Goal: Find specific page/section: Find specific page/section

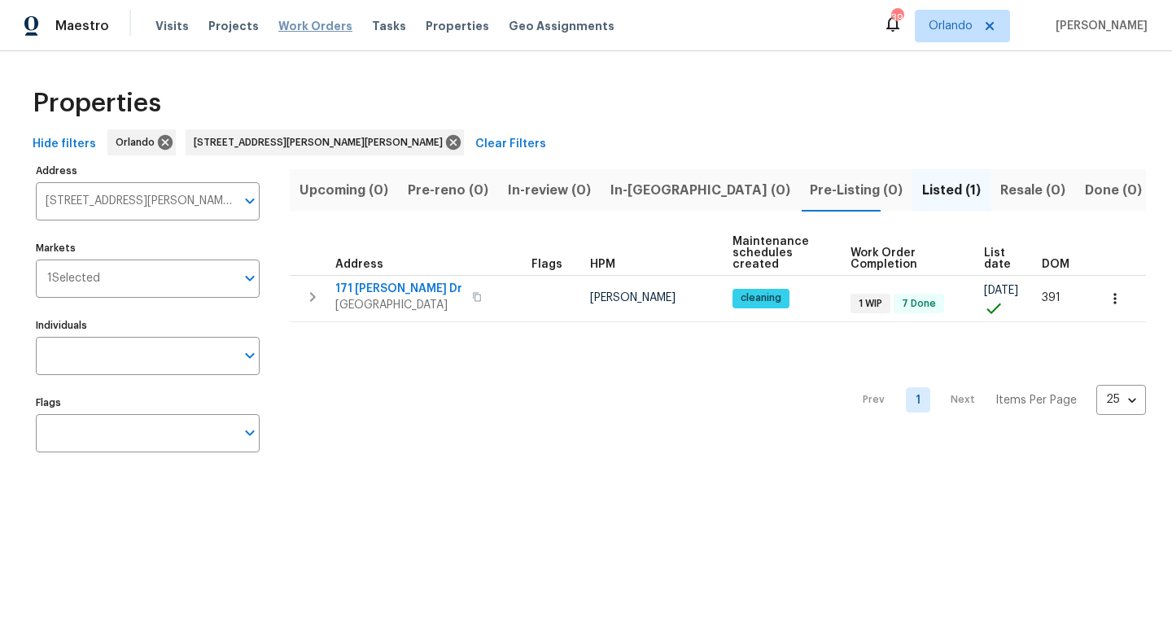
click at [288, 19] on span "Work Orders" at bounding box center [315, 26] width 74 height 16
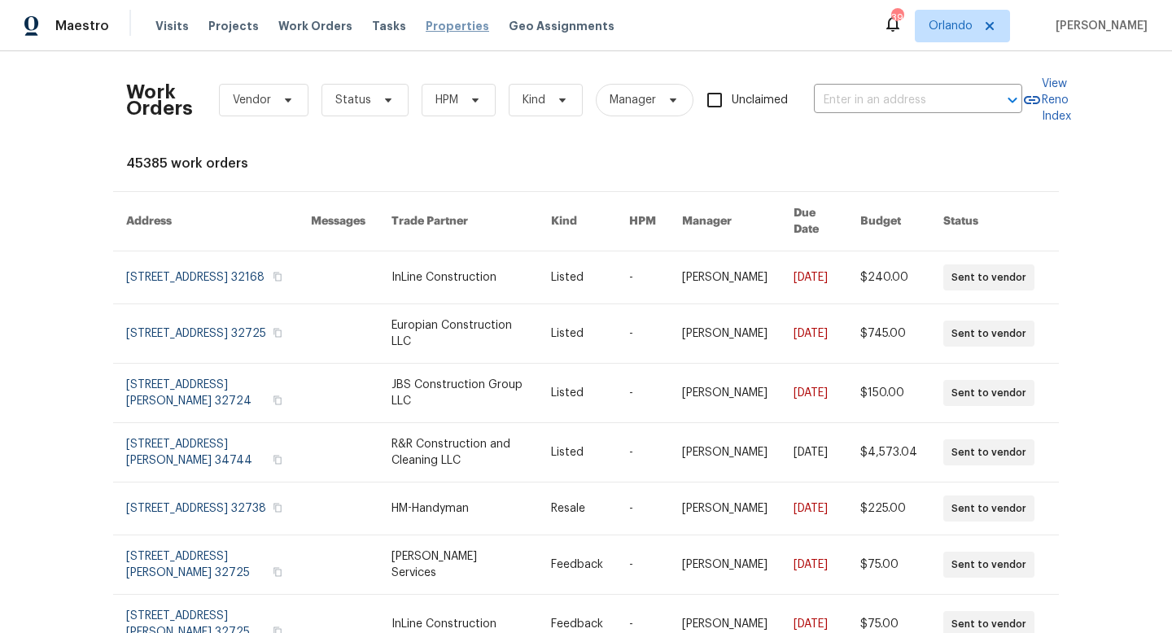
click at [428, 25] on span "Properties" at bounding box center [457, 26] width 63 height 16
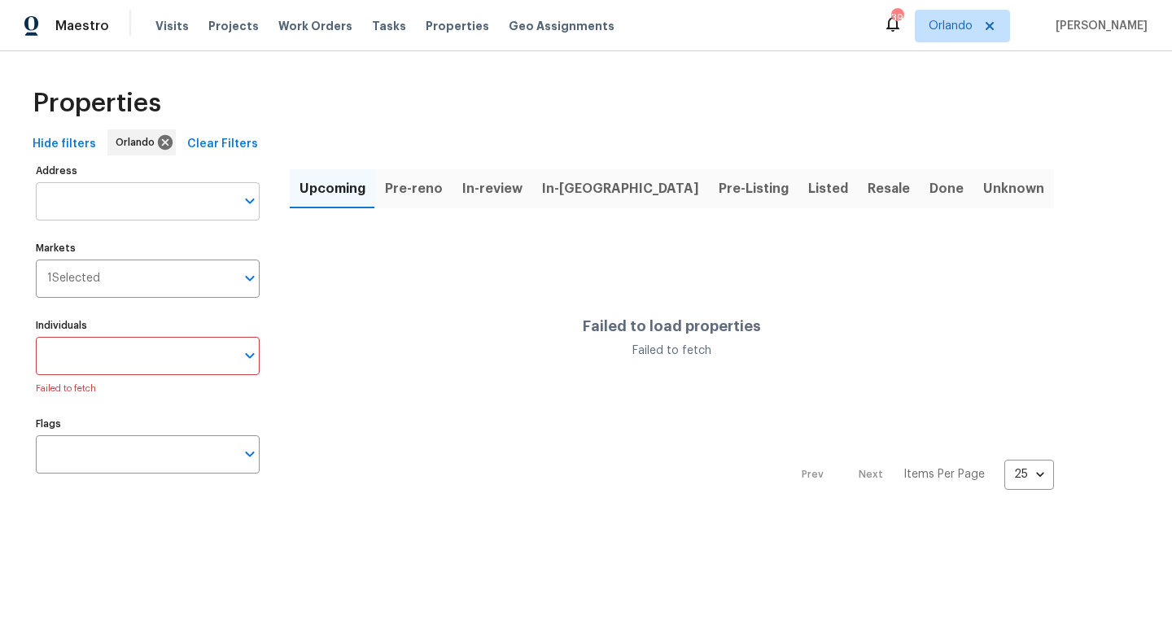
click at [158, 209] on input "Address" at bounding box center [135, 201] width 199 height 38
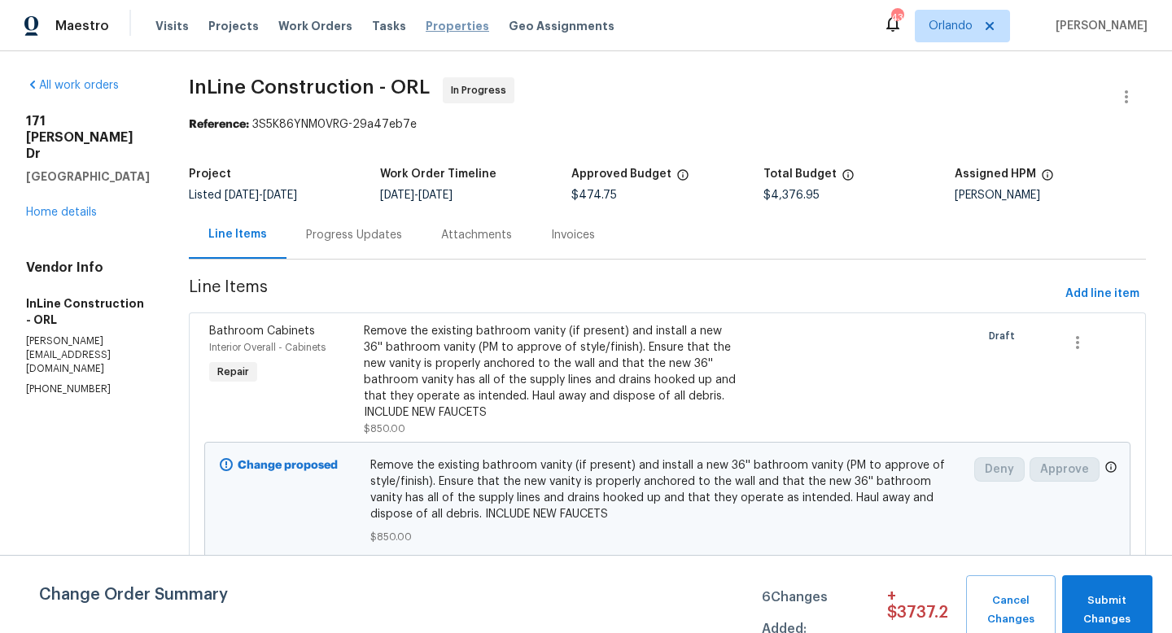
click at [449, 28] on span "Properties" at bounding box center [457, 26] width 63 height 16
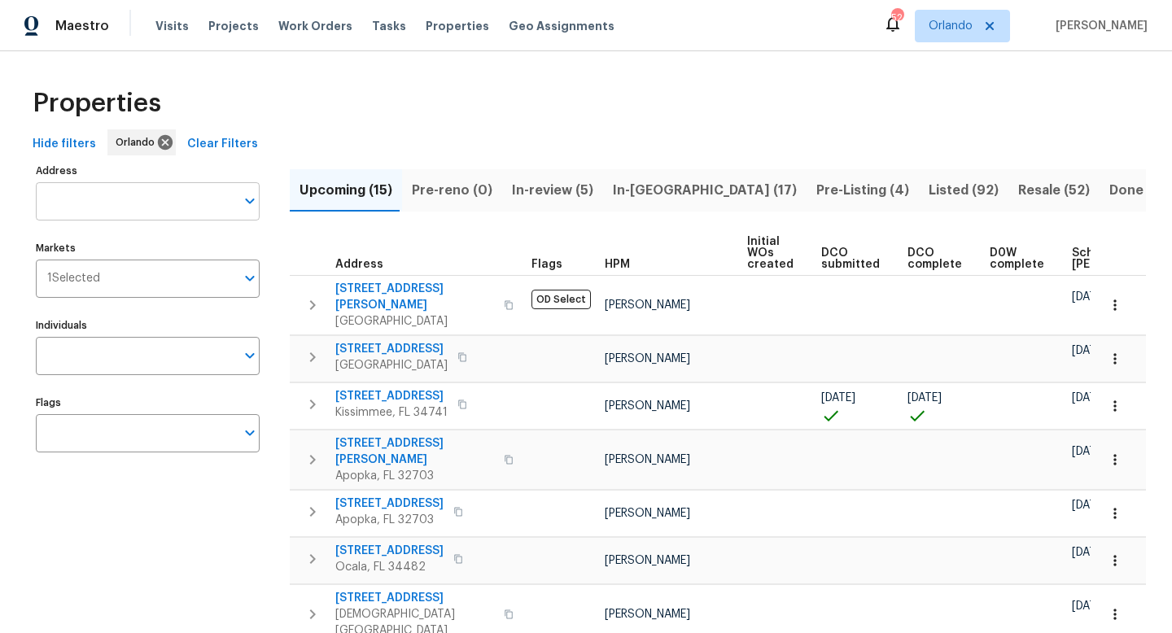
click at [185, 208] on input "Address" at bounding box center [135, 201] width 199 height 38
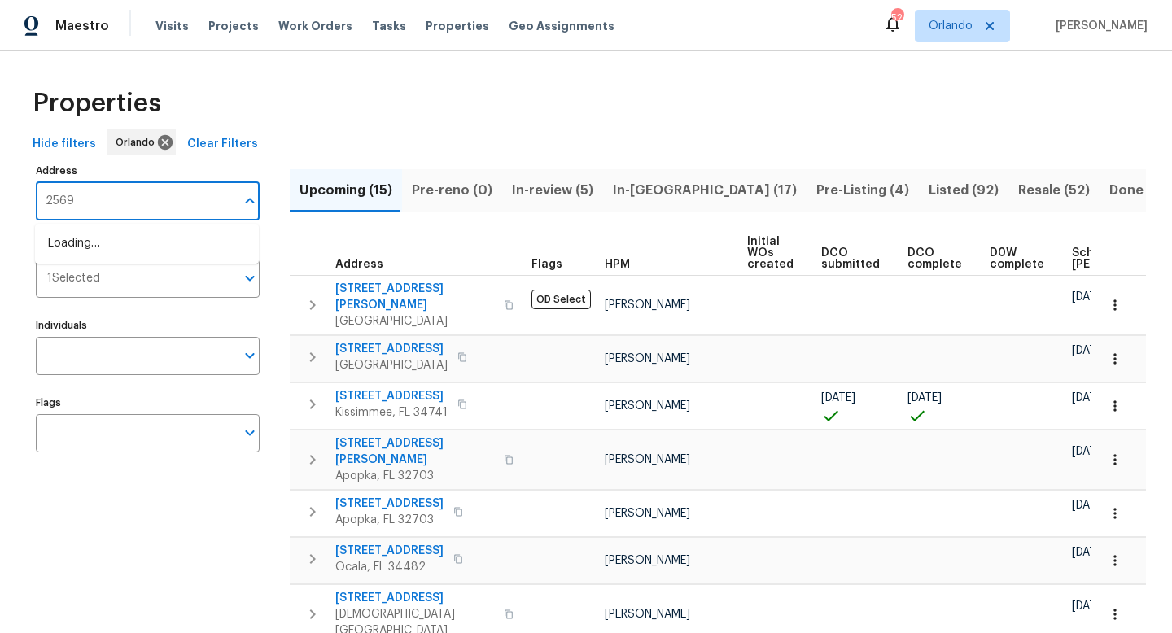
type input "2569"
click at [171, 246] on li "2569 Belmont Ave New Smyrna Beach FL 32168" at bounding box center [147, 243] width 224 height 27
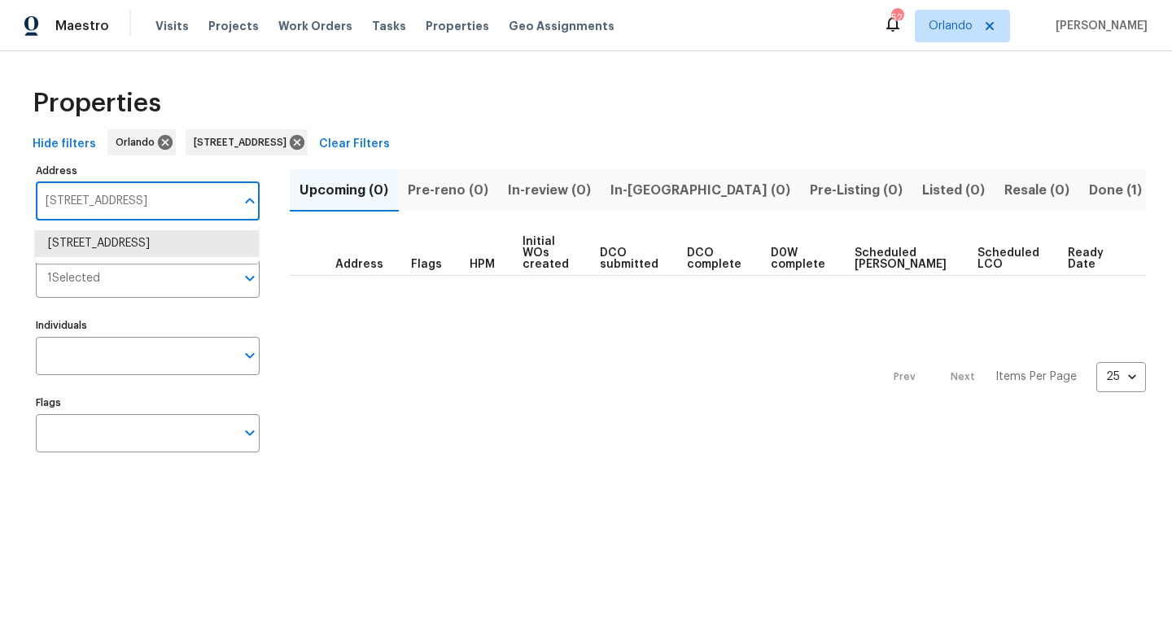
click at [215, 210] on input "2569 Belmont Ave New Smyrna Beach FL 32168" at bounding box center [135, 201] width 199 height 38
type input "normandy"
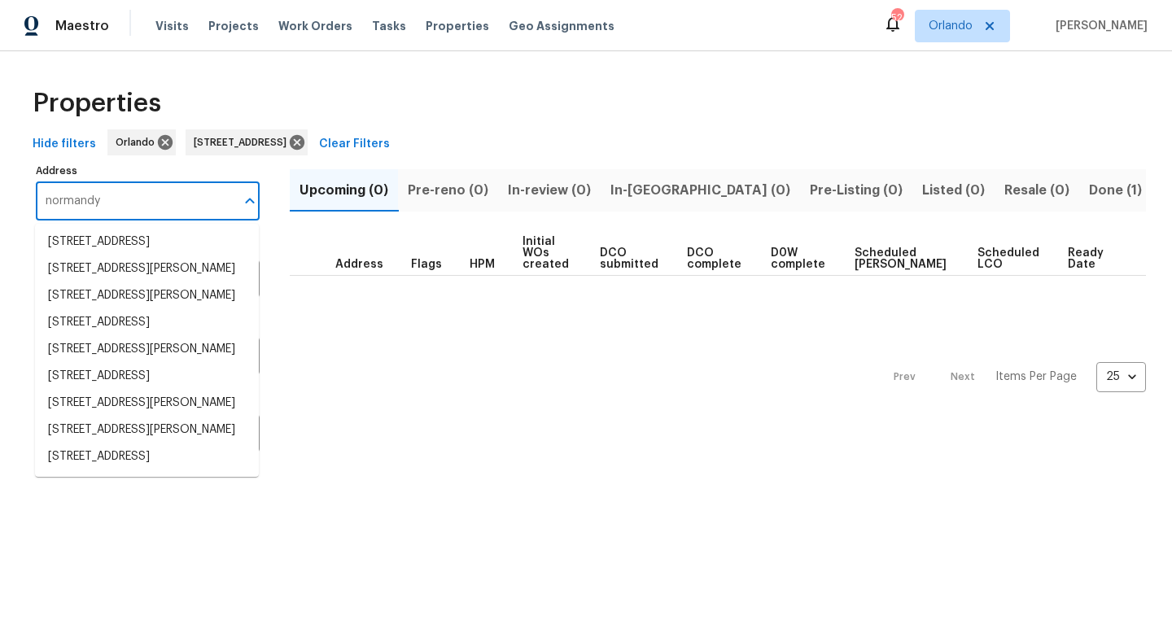
scroll to position [270, 0]
click at [151, 444] on li "996 E Normandy Blvd Deltona FL 32725" at bounding box center [147, 457] width 224 height 27
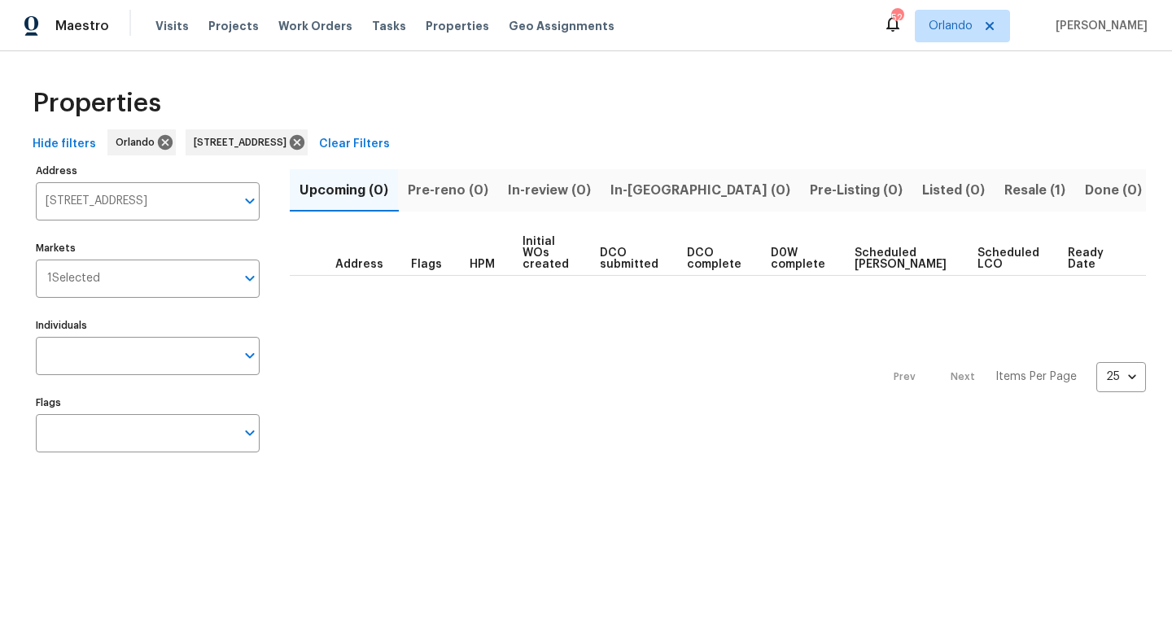
click at [1004, 179] on span "Resale (1)" at bounding box center [1034, 190] width 61 height 23
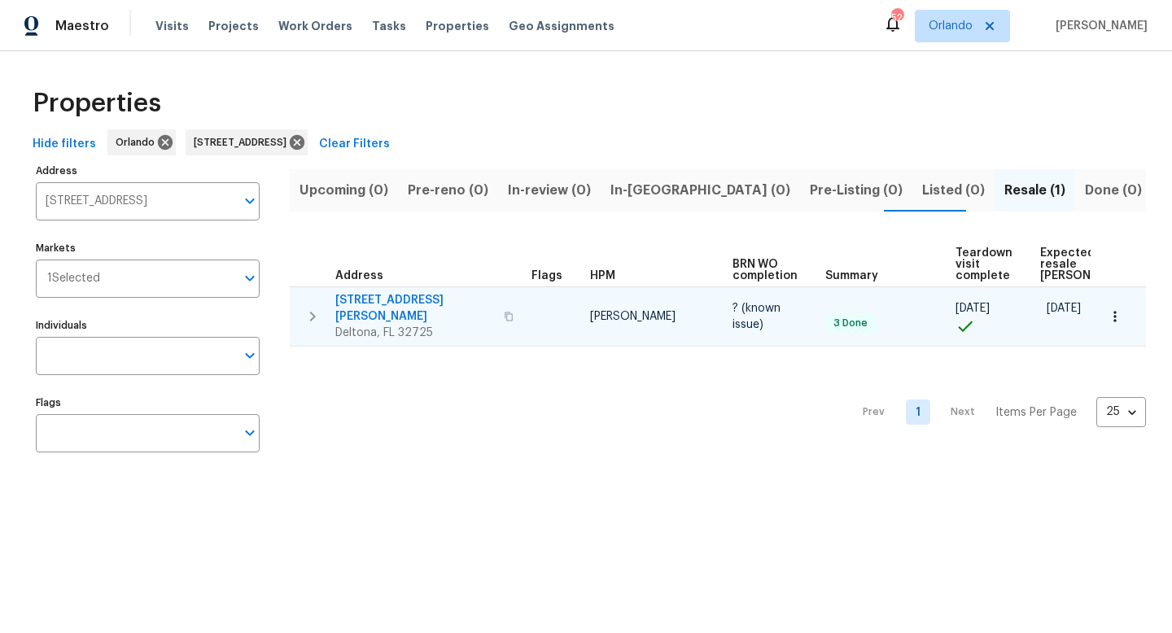
click at [393, 292] on span "996 E Normandy Blvd" at bounding box center [414, 308] width 159 height 33
click at [1115, 308] on icon "button" at bounding box center [1115, 316] width 16 height 16
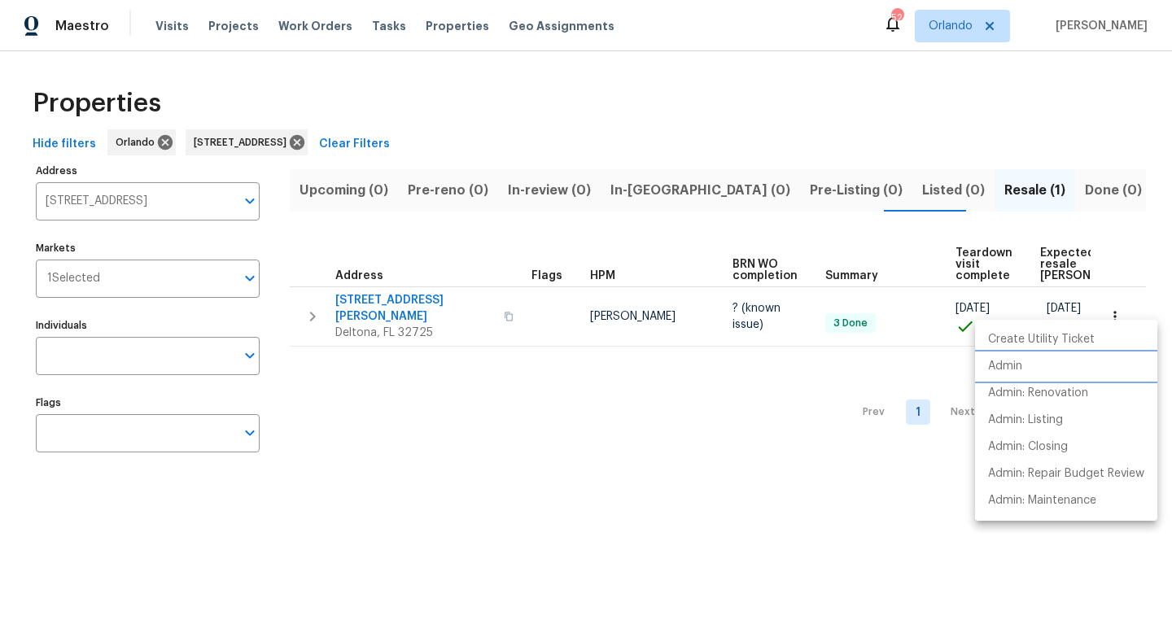
click at [1019, 365] on p "Admin" at bounding box center [1005, 366] width 34 height 17
click at [186, 205] on div at bounding box center [586, 316] width 1172 height 633
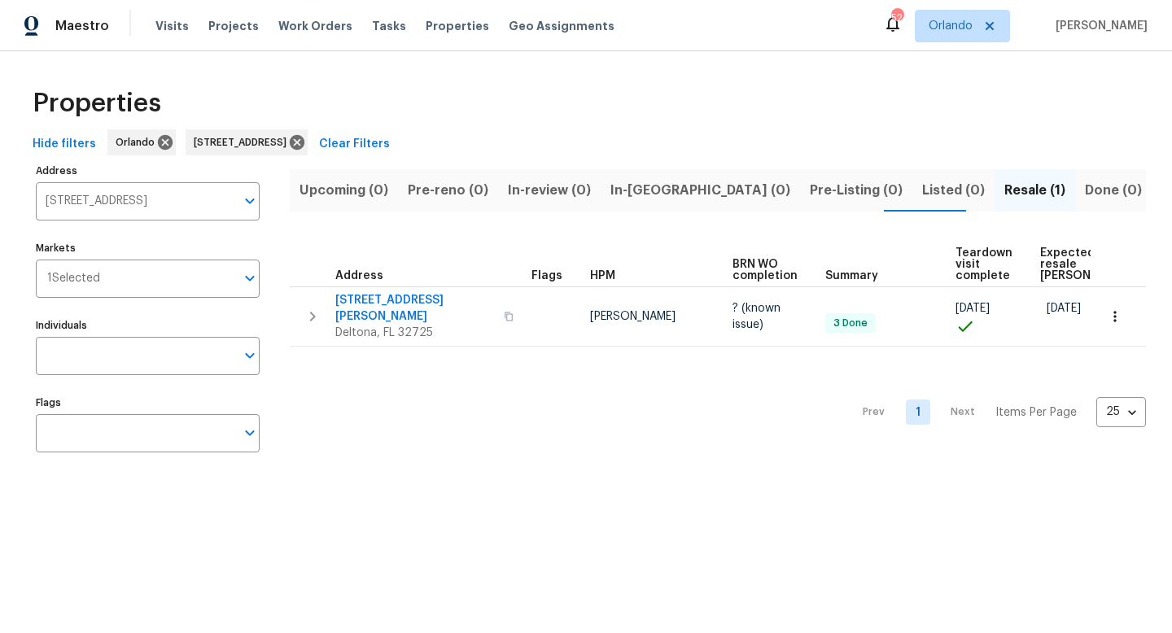
click at [186, 205] on div "Create Utility Ticket Admin Admin: Renovation Admin: Listing Admin: Closing Adm…" at bounding box center [586, 316] width 1172 height 633
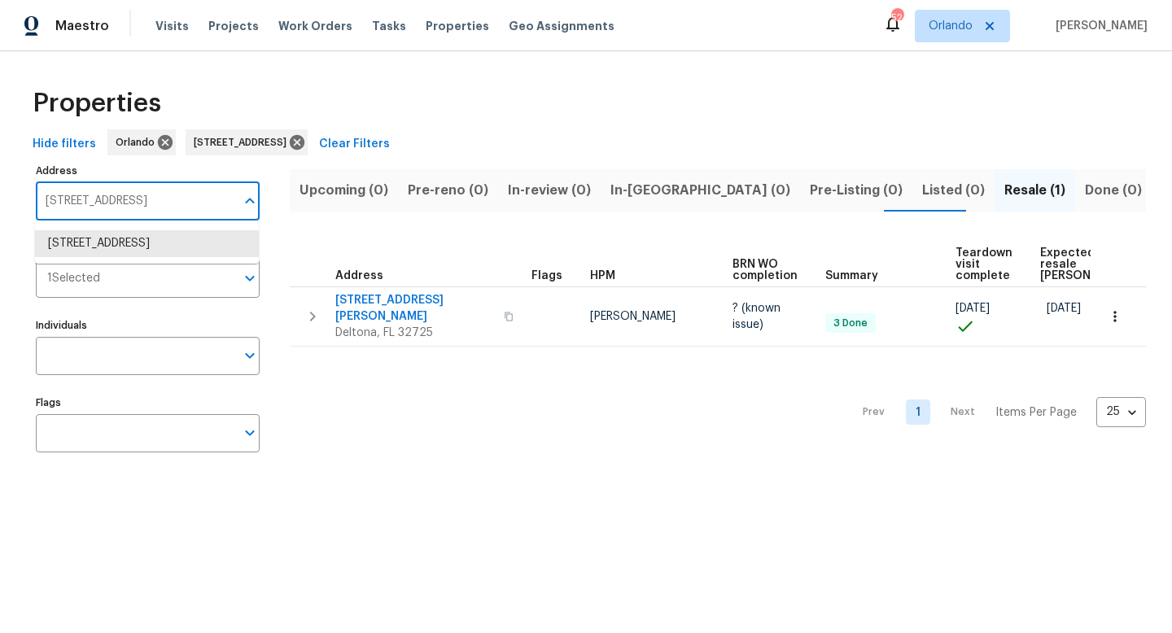
click at [186, 205] on input "996 E Normandy Blvd Deltona FL 32725" at bounding box center [135, 201] width 199 height 38
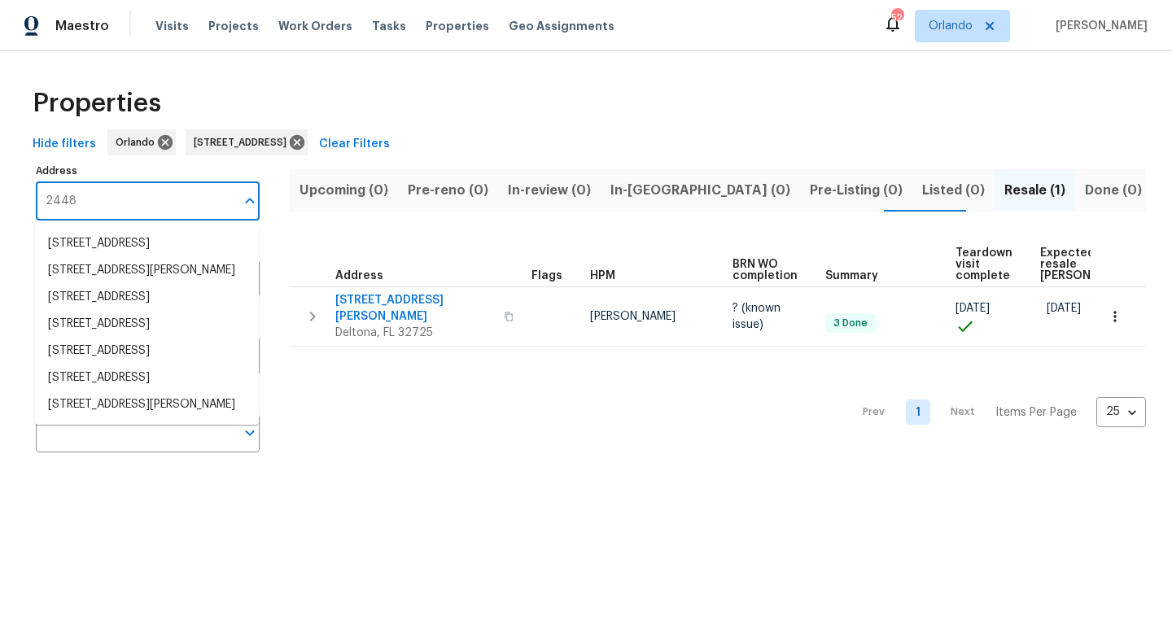
type input "2448 s"
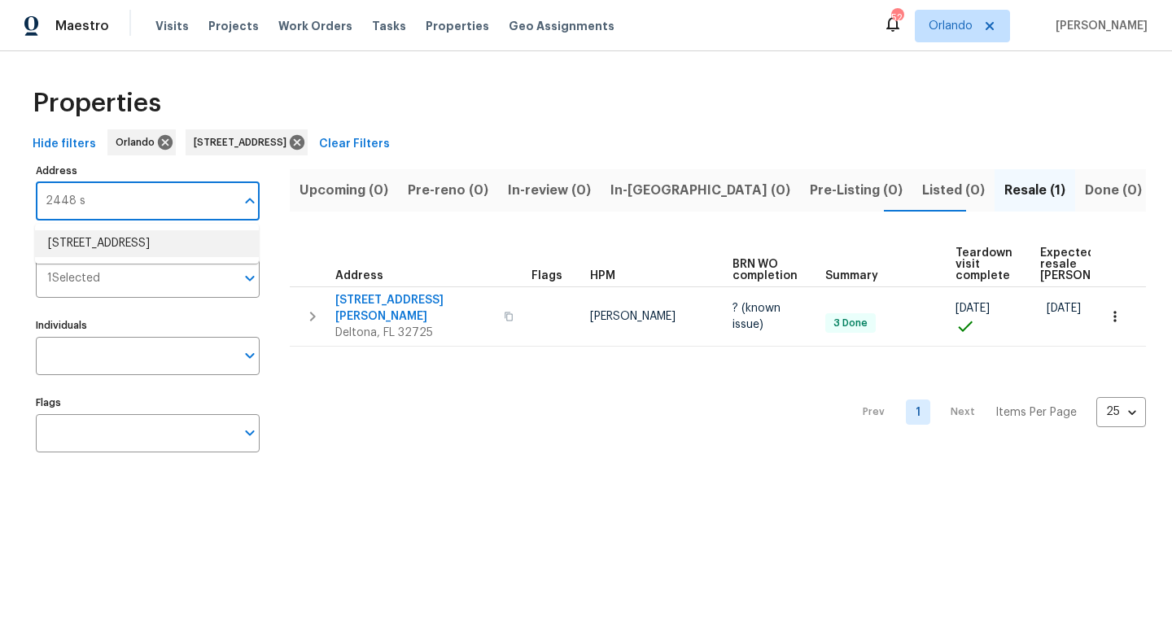
click at [168, 251] on li "2448 S Daytona Ave Flagler Beach FL 32136" at bounding box center [147, 243] width 224 height 27
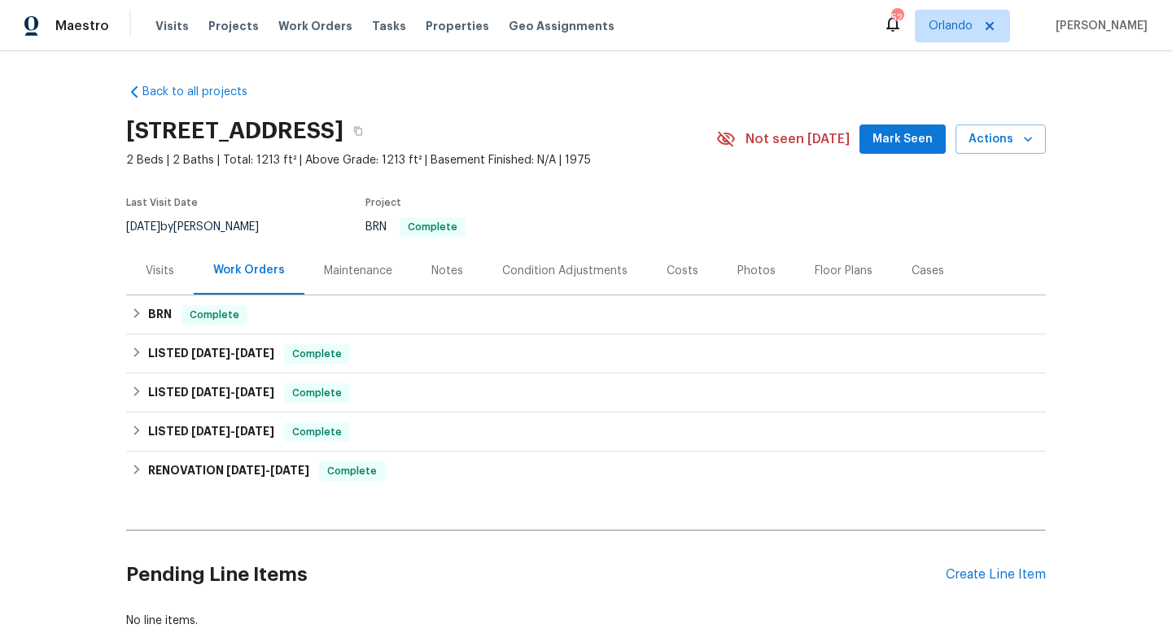
scroll to position [33, 0]
